Goal: Information Seeking & Learning: Find specific page/section

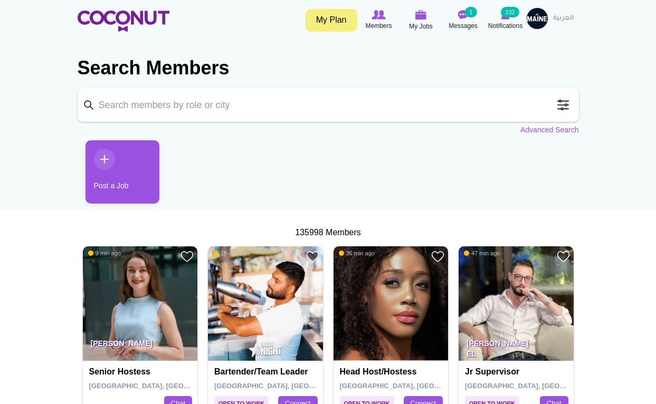
click at [562, 103] on span at bounding box center [562, 104] width 21 height 21
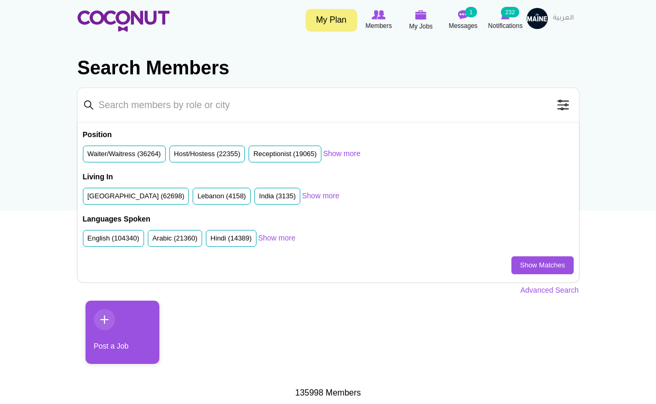
click at [360, 152] on link "Show more" at bounding box center [341, 153] width 37 height 11
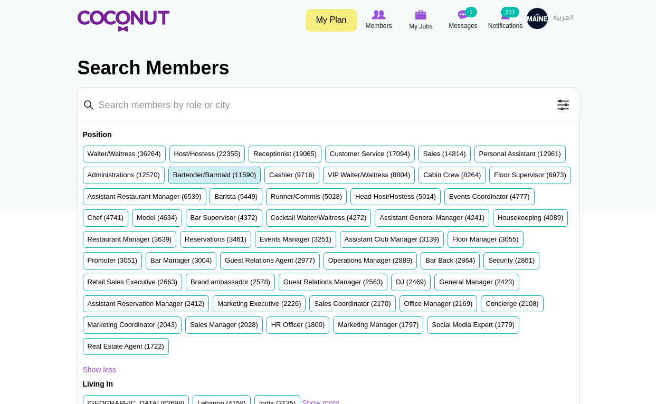
click at [256, 177] on label "Bartender/Barmaid (11590)" at bounding box center [214, 175] width 83 height 10
click at [173, 177] on input "Bartender/Barmaid (11590)" at bounding box center [173, 177] width 0 height 0
click at [197, 102] on input "Keyword" at bounding box center [328, 105] width 501 height 34
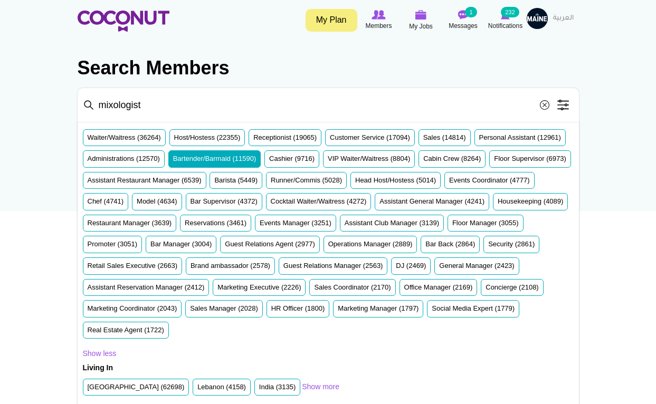
scroll to position [23, 0]
type input "mixologist"
click at [118, 392] on label "United Arab Emirates (62698)" at bounding box center [136, 387] width 97 height 10
click at [88, 389] on input "United Arab Emirates (62698)" at bounding box center [88, 389] width 0 height 0
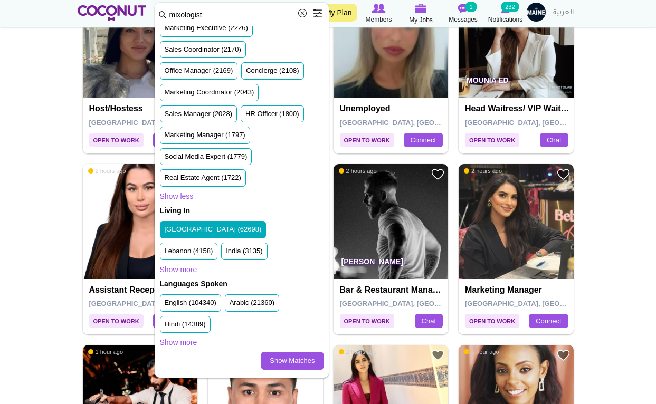
scroll to position [658, 0]
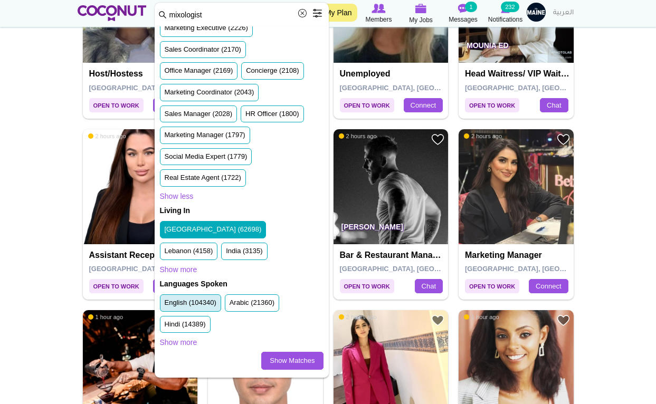
click at [185, 308] on label "English (104340)" at bounding box center [191, 303] width 52 height 10
click at [165, 305] on input "English (104340)" at bounding box center [165, 305] width 0 height 0
click at [285, 362] on link "Show Matches" at bounding box center [292, 361] width 62 height 18
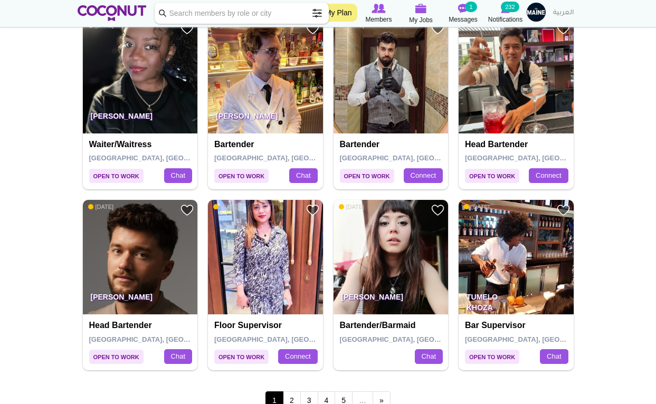
scroll to position [1704, 0]
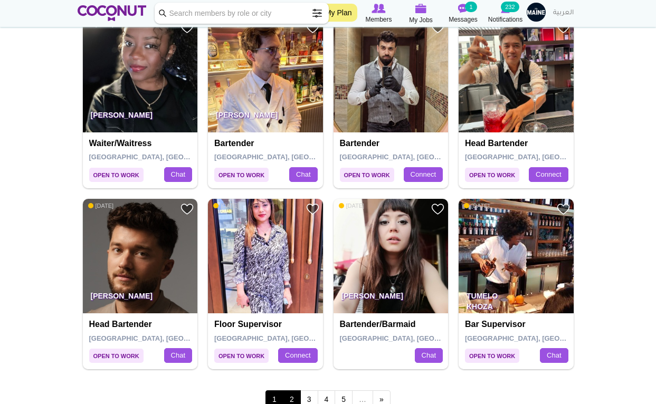
click at [292, 392] on link "2" at bounding box center [292, 399] width 18 height 18
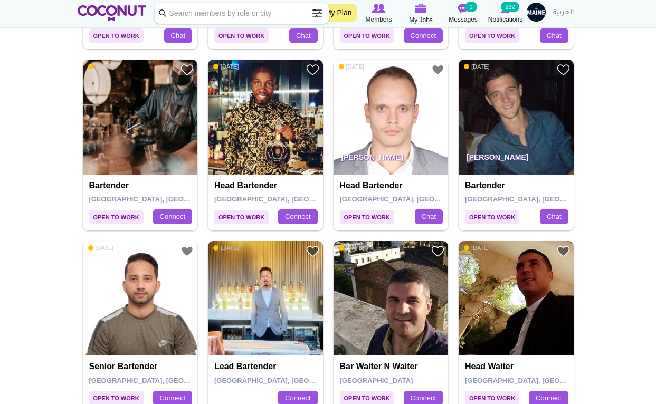
scroll to position [395, 0]
